Goal: Information Seeking & Learning: Learn about a topic

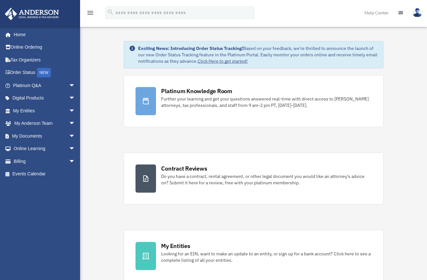
click at [51, 84] on link "Platinum Q&A arrow_drop_down" at bounding box center [44, 85] width 80 height 13
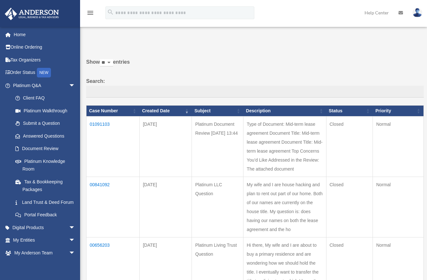
click at [101, 124] on td "01091103" at bounding box center [112, 146] width 53 height 60
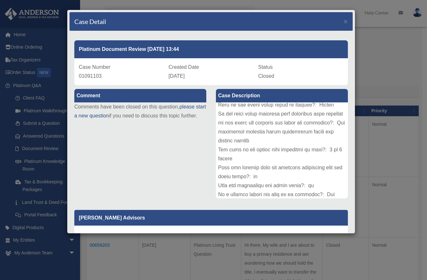
scroll to position [168, 0]
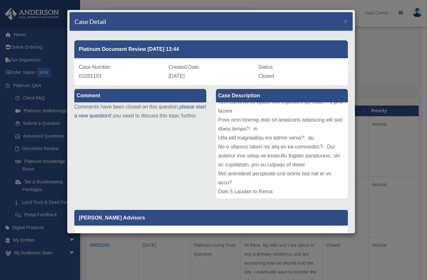
click at [252, 137] on div at bounding box center [282, 150] width 132 height 96
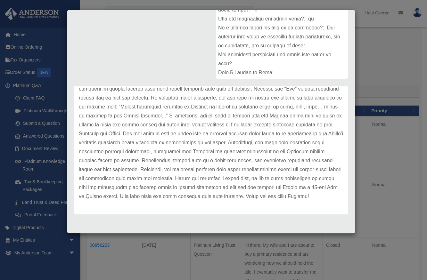
scroll to position [88, 0]
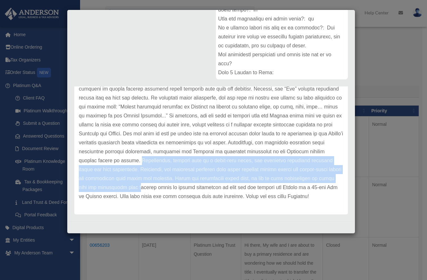
drag, startPoint x: 156, startPoint y: 153, endPoint x: 184, endPoint y: 179, distance: 38.1
click at [184, 179] on p at bounding box center [211, 120] width 264 height 161
click at [141, 176] on p at bounding box center [211, 120] width 264 height 161
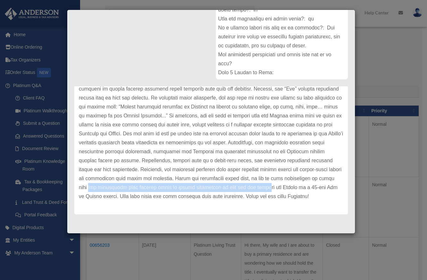
drag, startPoint x: 134, startPoint y: 180, endPoint x: 320, endPoint y: 180, distance: 186.2
click at [320, 180] on p at bounding box center [211, 120] width 264 height 161
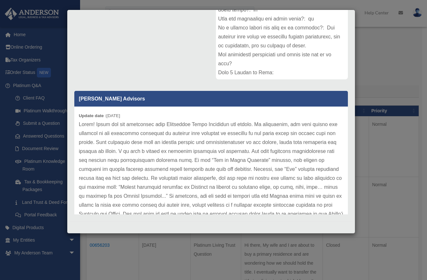
click at [193, 146] on p at bounding box center [211, 200] width 264 height 161
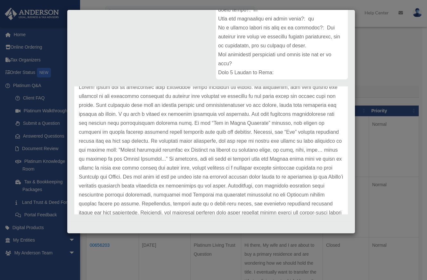
scroll to position [44, 0]
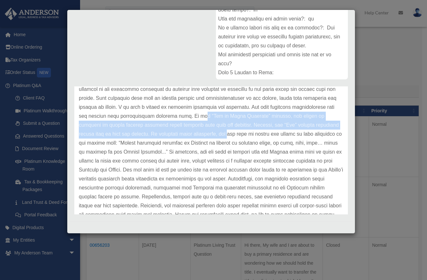
drag, startPoint x: 189, startPoint y: 116, endPoint x: 205, endPoint y: 135, distance: 25.0
click at [205, 135] on p at bounding box center [211, 156] width 264 height 161
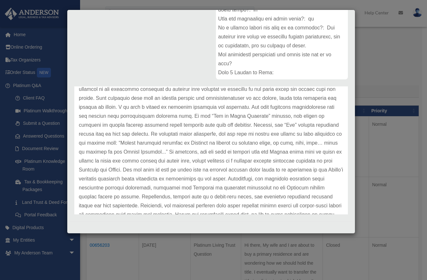
click at [204, 165] on p at bounding box center [211, 156] width 264 height 161
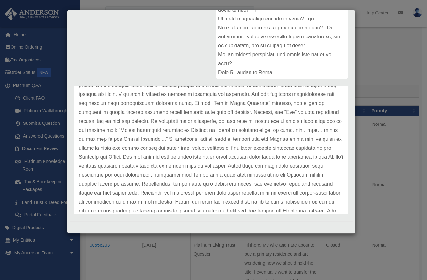
scroll to position [62, 0]
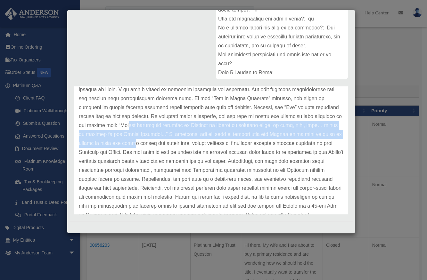
drag, startPoint x: 113, startPoint y: 124, endPoint x: 133, endPoint y: 142, distance: 27.2
click at [133, 142] on p at bounding box center [211, 138] width 264 height 161
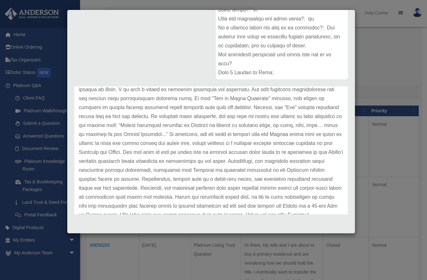
click at [149, 151] on p at bounding box center [211, 138] width 264 height 161
